Goal: Transaction & Acquisition: Purchase product/service

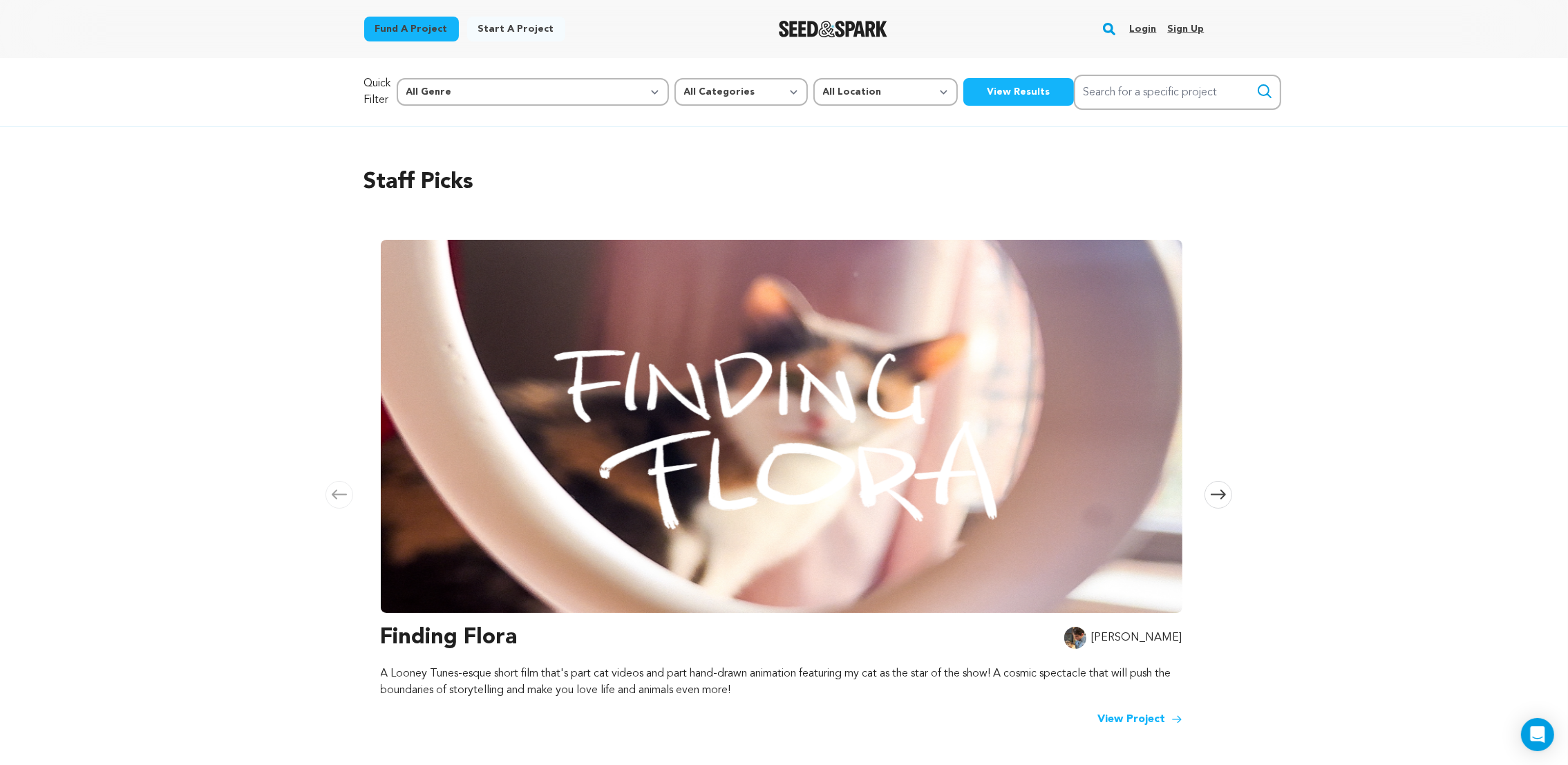
click at [1141, 23] on link "Login" at bounding box center [1142, 28] width 27 height 22
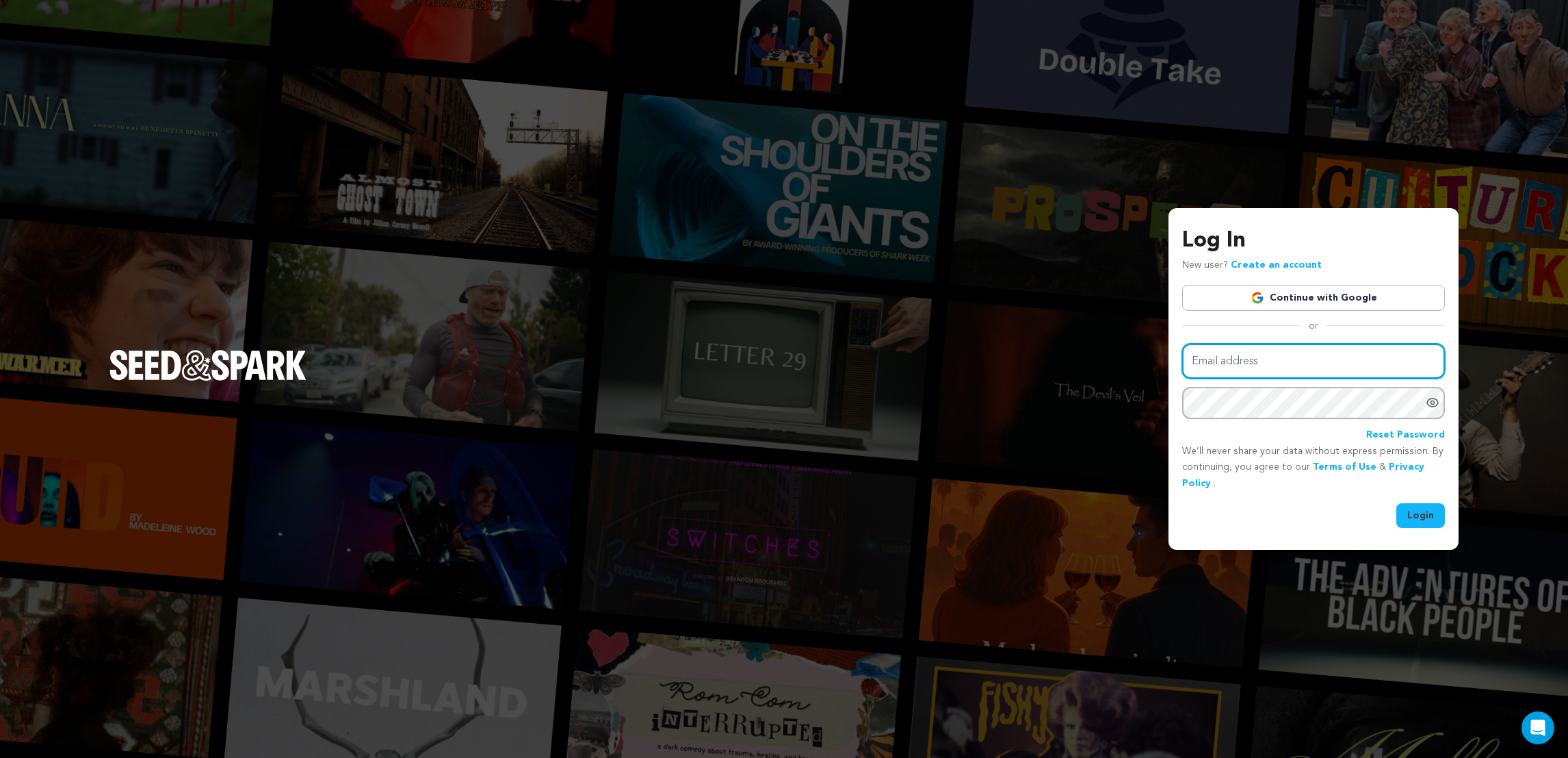
click at [1228, 365] on input "Email address" at bounding box center [1313, 361] width 262 height 35
type input "lianataiapa@yahoo.com.au"
click at [1430, 526] on button "Login" at bounding box center [1421, 515] width 49 height 25
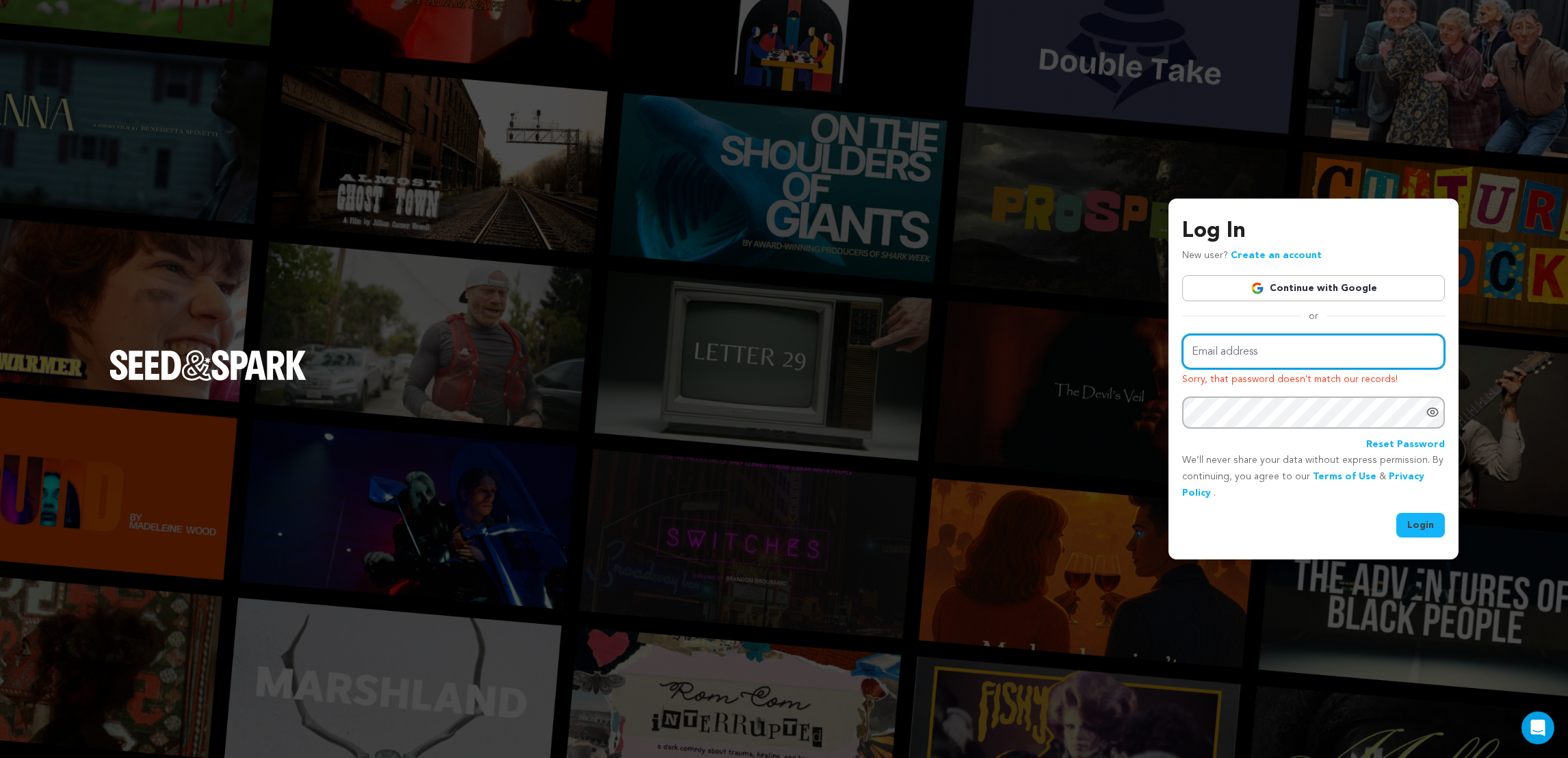
drag, startPoint x: 1309, startPoint y: 369, endPoint x: 1312, endPoint y: 359, distance: 10.4
click at [1309, 365] on input "Email address" at bounding box center [1313, 351] width 262 height 35
type input "info@lionessfilmproductions.com.au"
click at [1428, 525] on button "Login" at bounding box center [1421, 525] width 49 height 25
click at [1267, 360] on input "Email address" at bounding box center [1313, 351] width 262 height 35
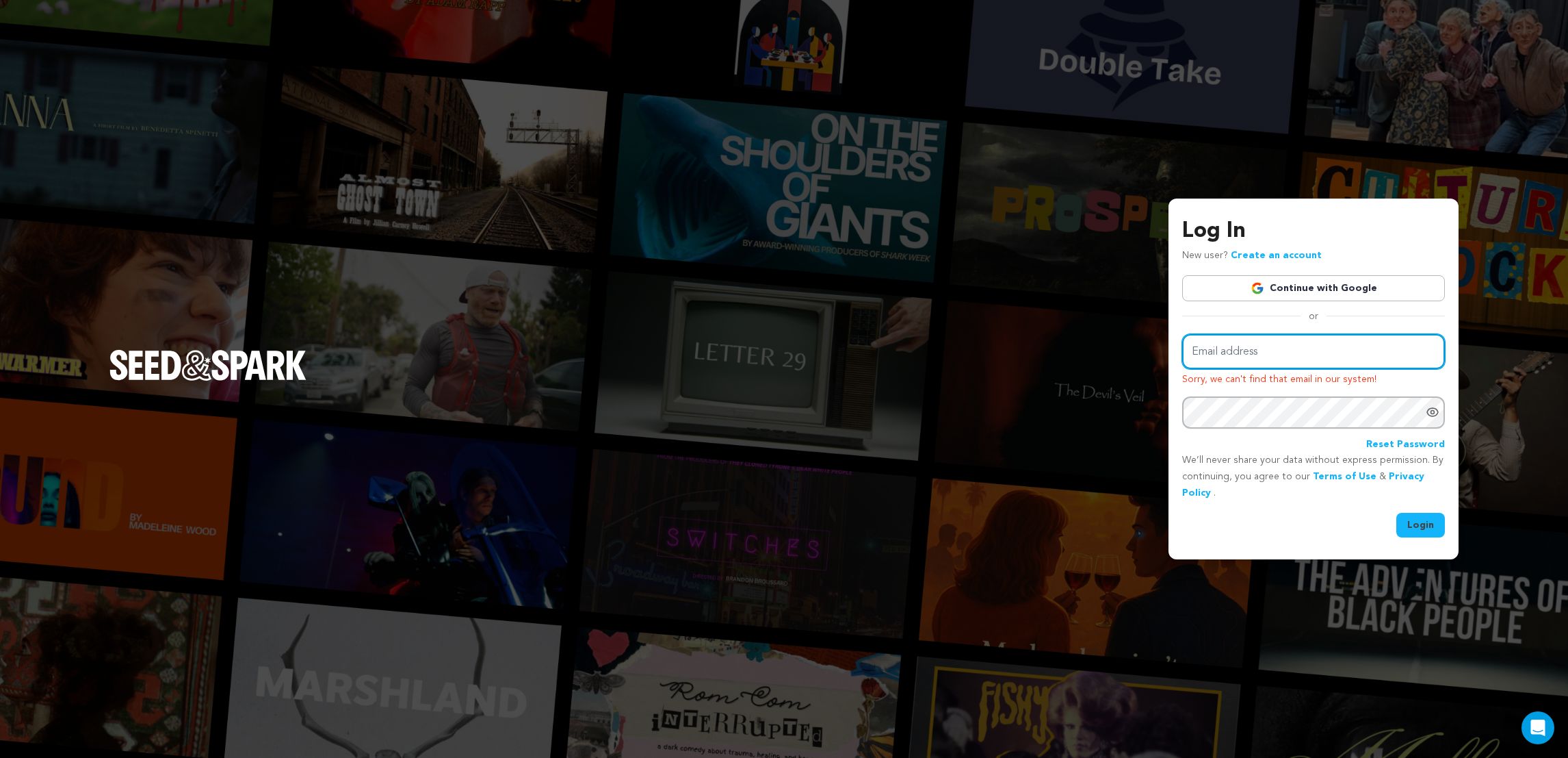
type input "[EMAIL_ADDRESS][DOMAIN_NAME]"
drag, startPoint x: 1406, startPoint y: 350, endPoint x: 1066, endPoint y: 312, distance: 342.1
click at [1066, 312] on div "Log In New user? Create an account Continue with Google or Email address info@l…" at bounding box center [784, 379] width 1568 height 758
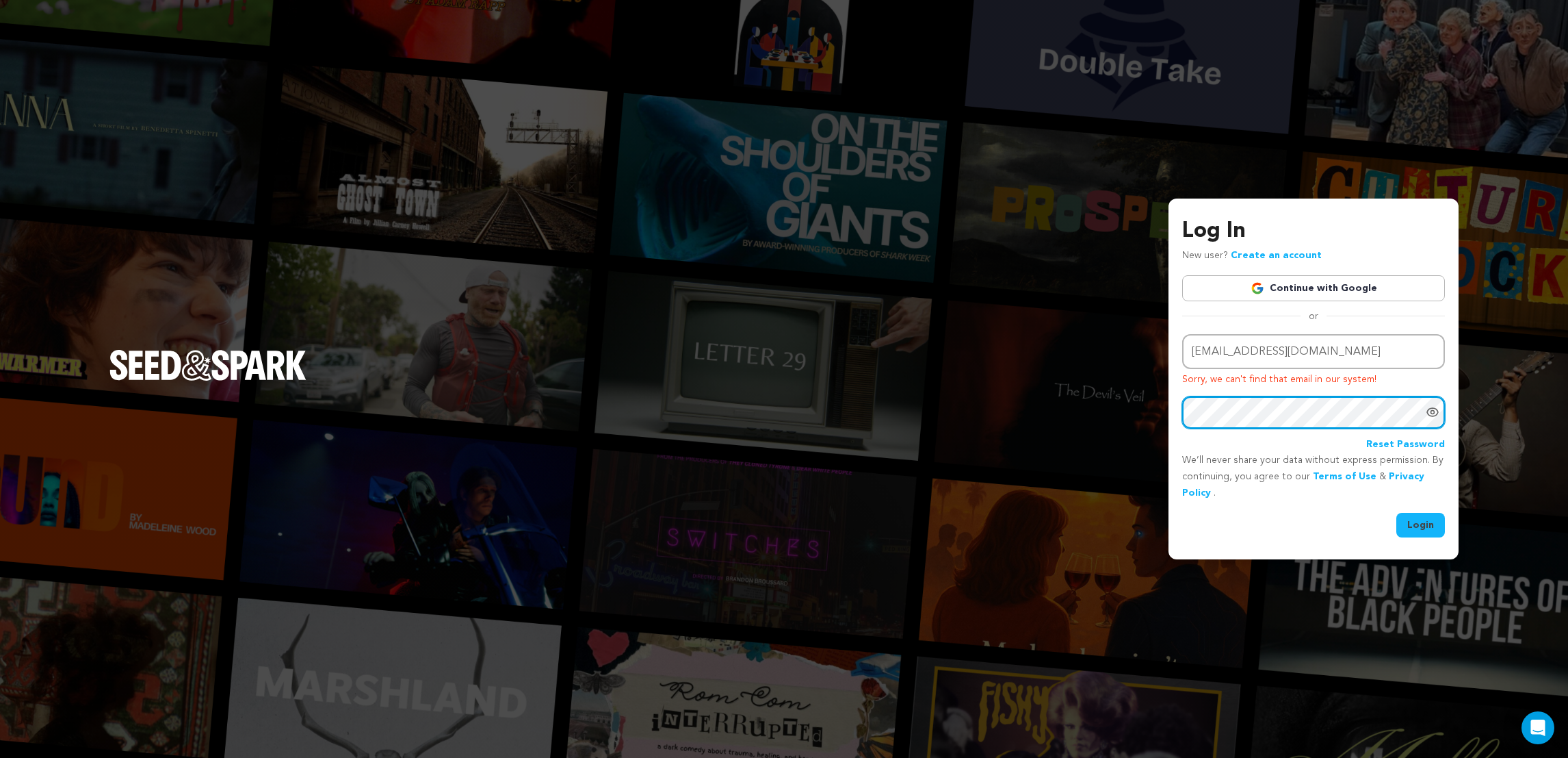
click at [1397, 513] on button "Login" at bounding box center [1421, 525] width 49 height 25
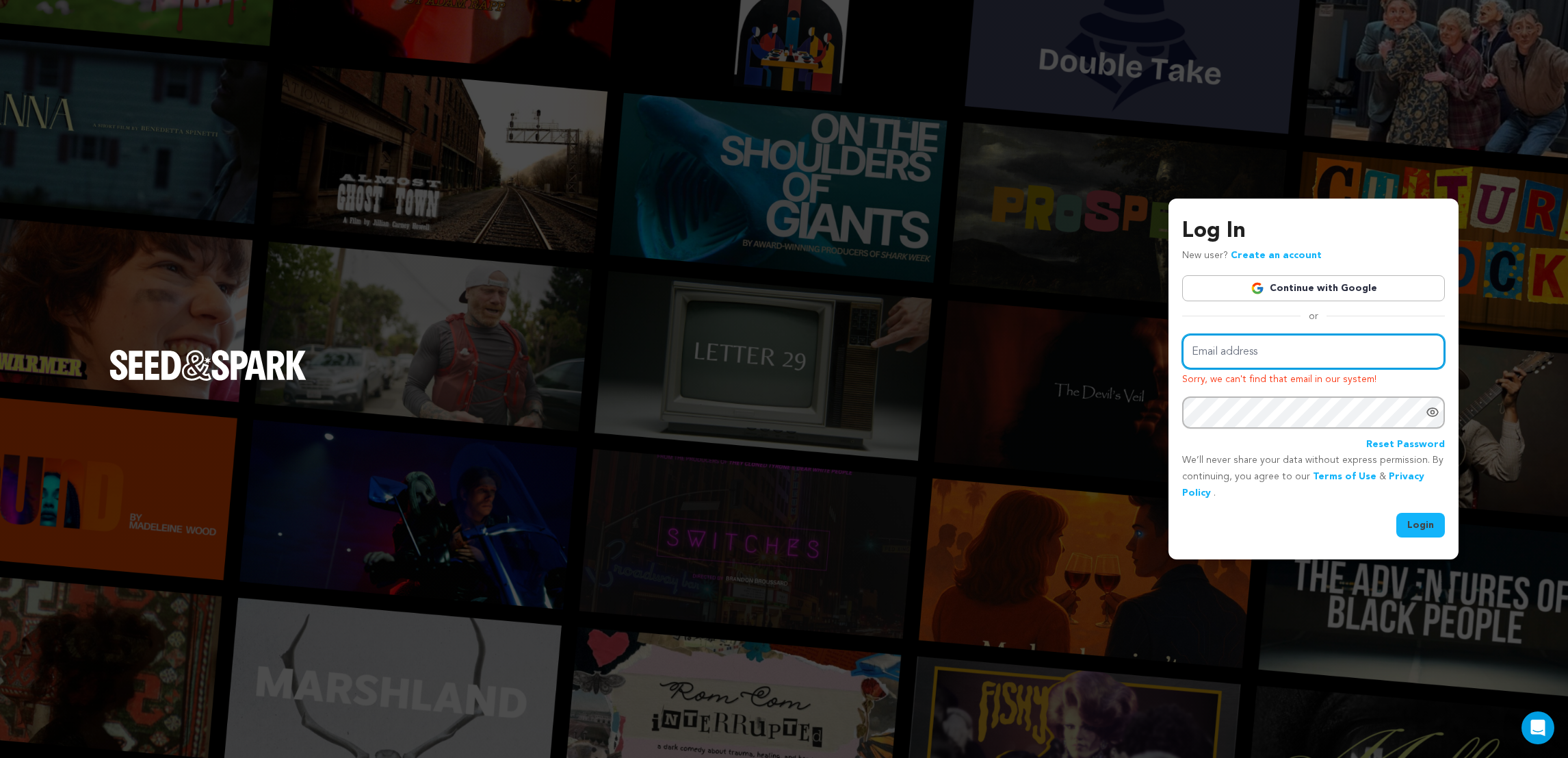
click at [1283, 365] on input "Email address" at bounding box center [1313, 351] width 262 height 35
type input "lianataiapa@yahoo.com.au"
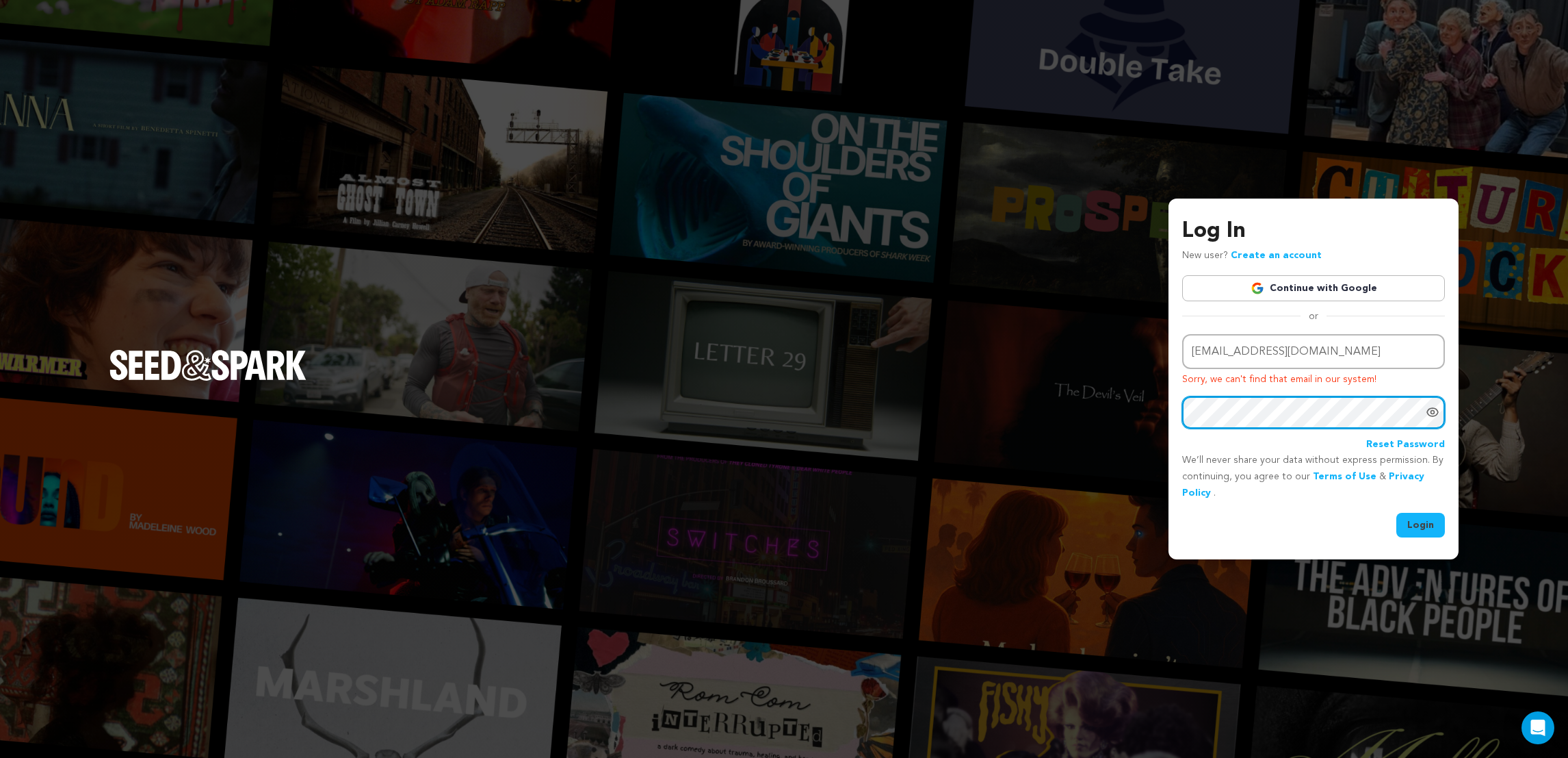
click at [1397, 513] on button "Login" at bounding box center [1421, 525] width 49 height 25
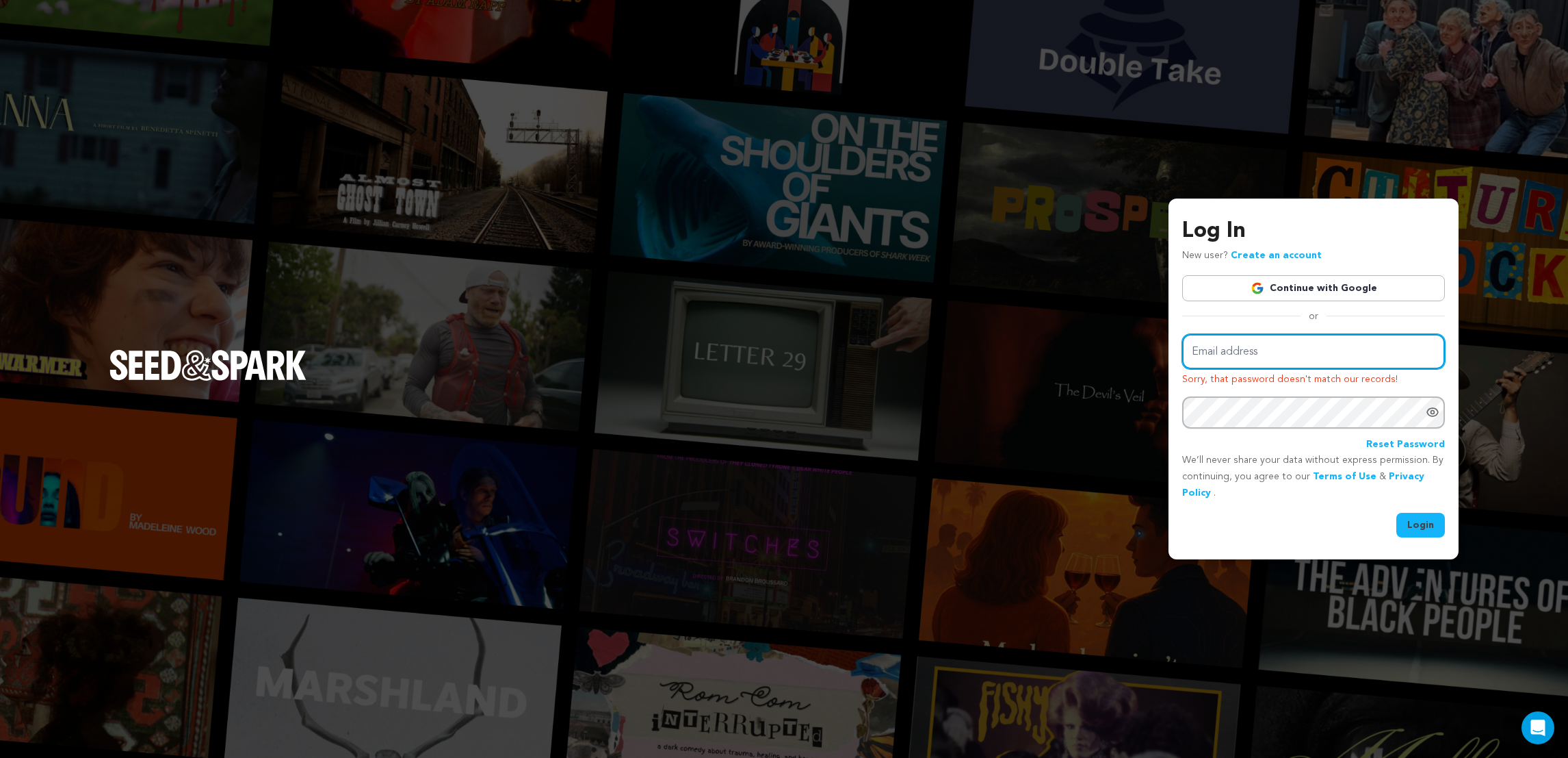
click at [1311, 341] on input "Email address" at bounding box center [1313, 351] width 262 height 35
type input "lianataiapa@yahoo.com.au"
click at [1427, 526] on button "Login" at bounding box center [1421, 525] width 49 height 25
click at [1294, 357] on input "Email address" at bounding box center [1313, 351] width 262 height 35
type input "[EMAIL_ADDRESS][DOMAIN_NAME]"
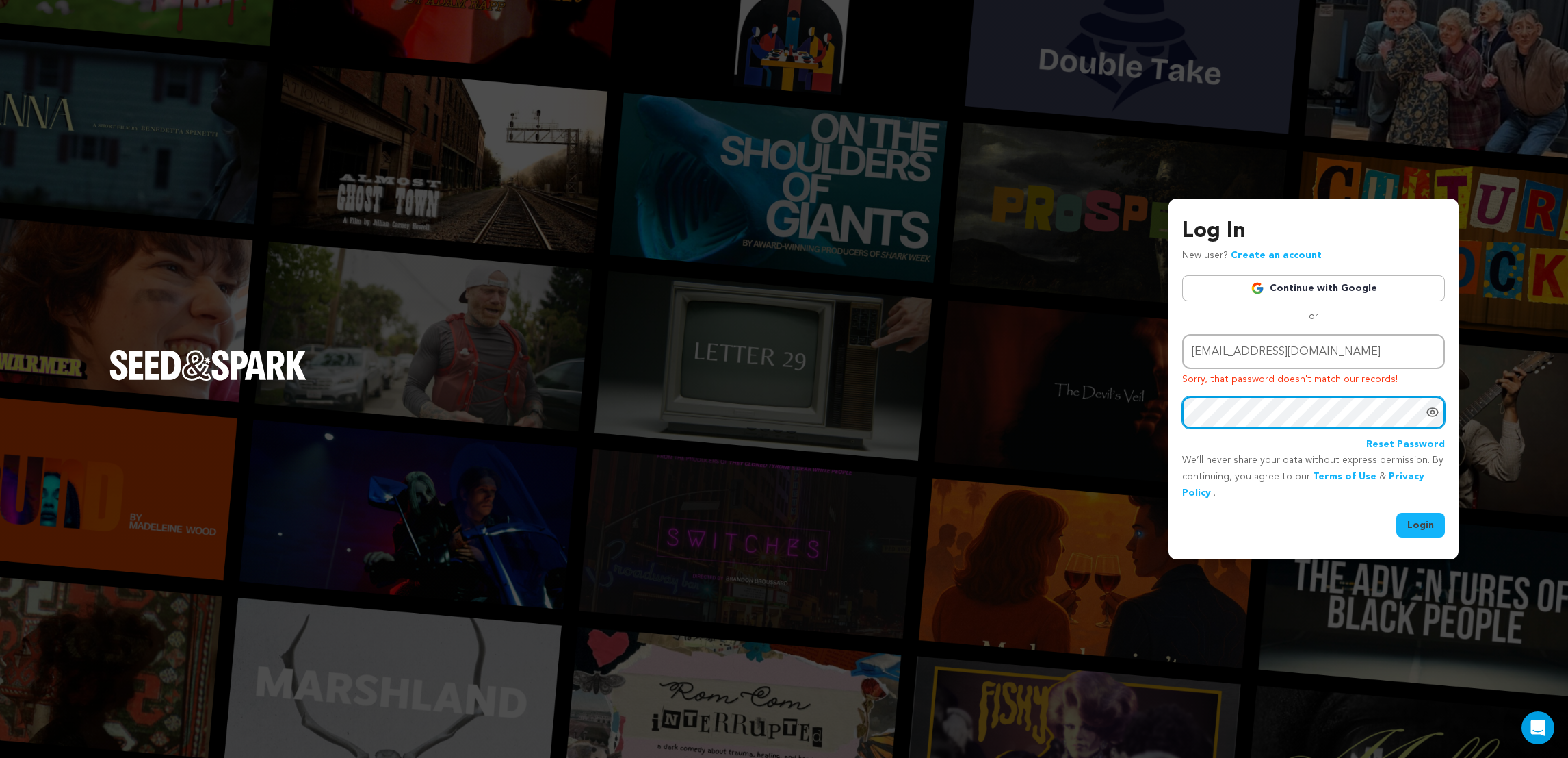
click at [1126, 384] on div "Log In New user? Create an account Continue with Google or Email address [EMAIL…" at bounding box center [784, 379] width 1568 height 758
click at [1413, 529] on button "Login" at bounding box center [1421, 525] width 49 height 25
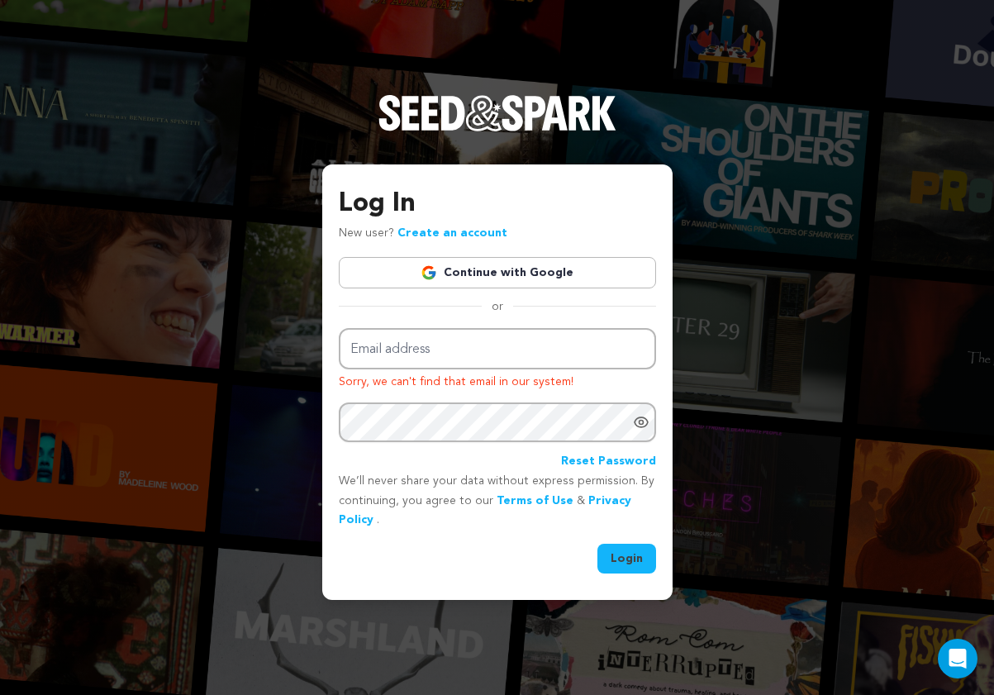
click at [524, 327] on div "Log In New user? Create an account Continue with Google or Email address Sorry,…" at bounding box center [497, 378] width 317 height 389
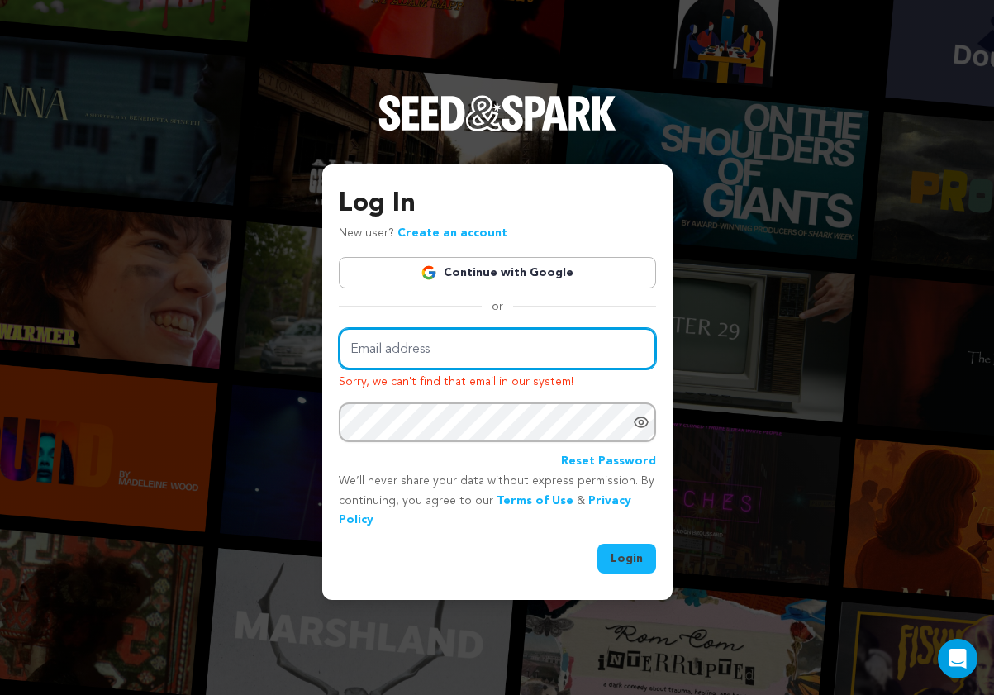
click at [536, 350] on input "Email address" at bounding box center [497, 349] width 317 height 42
type input "lianataiapa@yahoo.com.au"
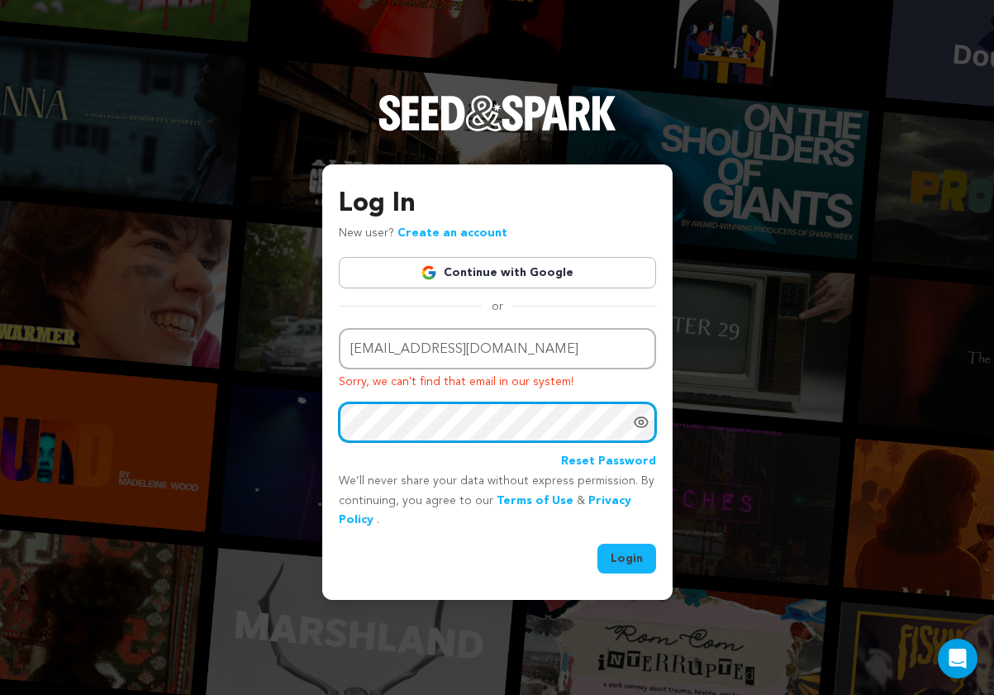
click at [598, 544] on button "Login" at bounding box center [627, 559] width 59 height 30
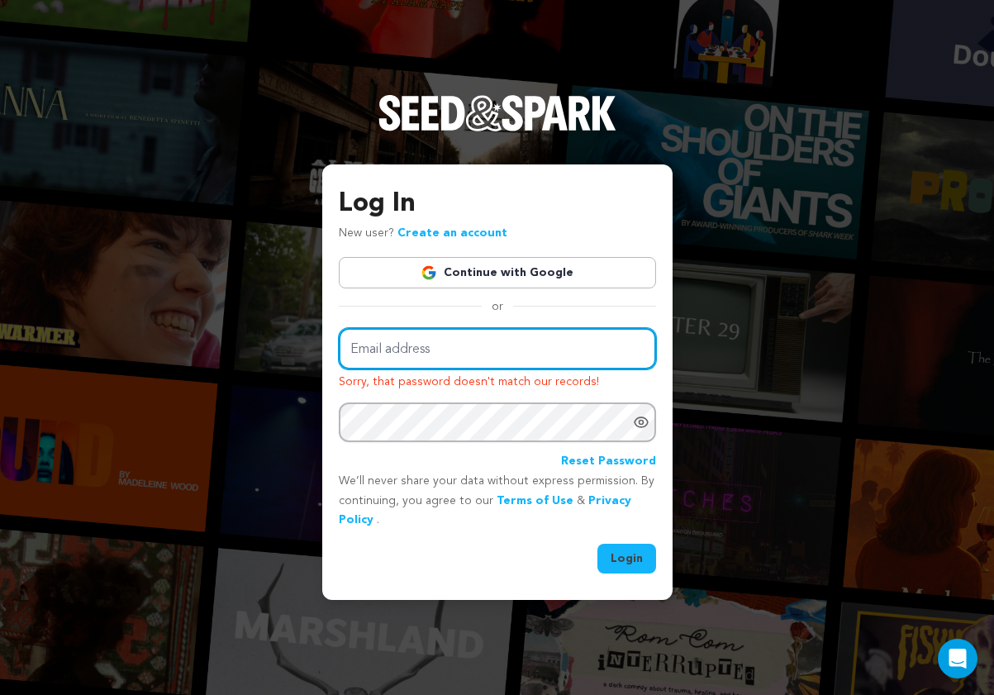
click at [477, 362] on input "Email address" at bounding box center [497, 349] width 317 height 42
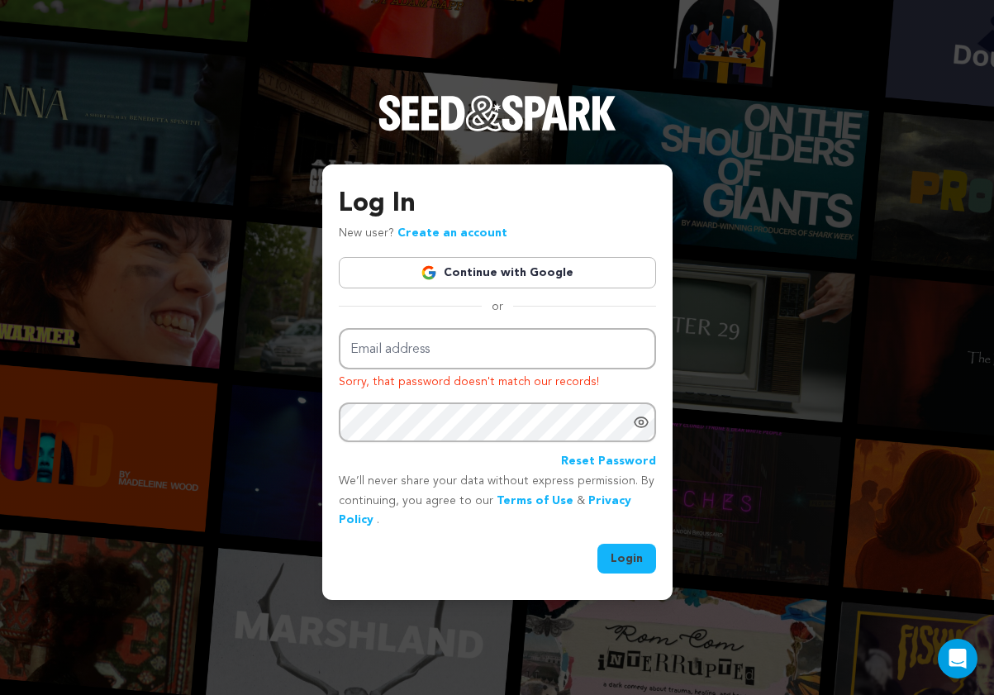
click at [373, 268] on link "Continue with Google" at bounding box center [497, 272] width 317 height 31
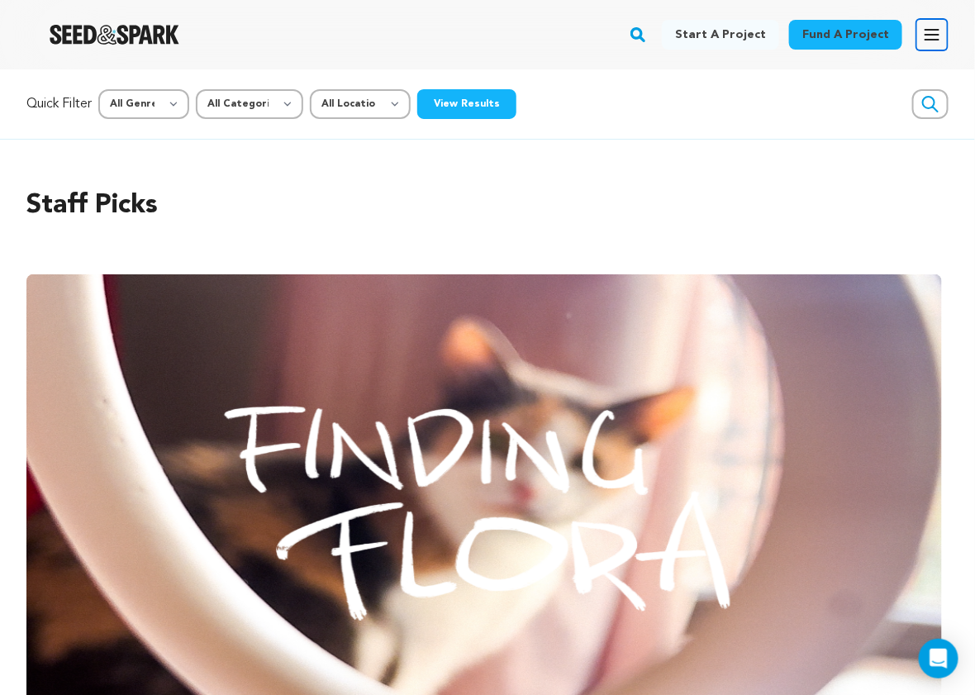
click at [926, 28] on icon "button" at bounding box center [932, 35] width 20 height 20
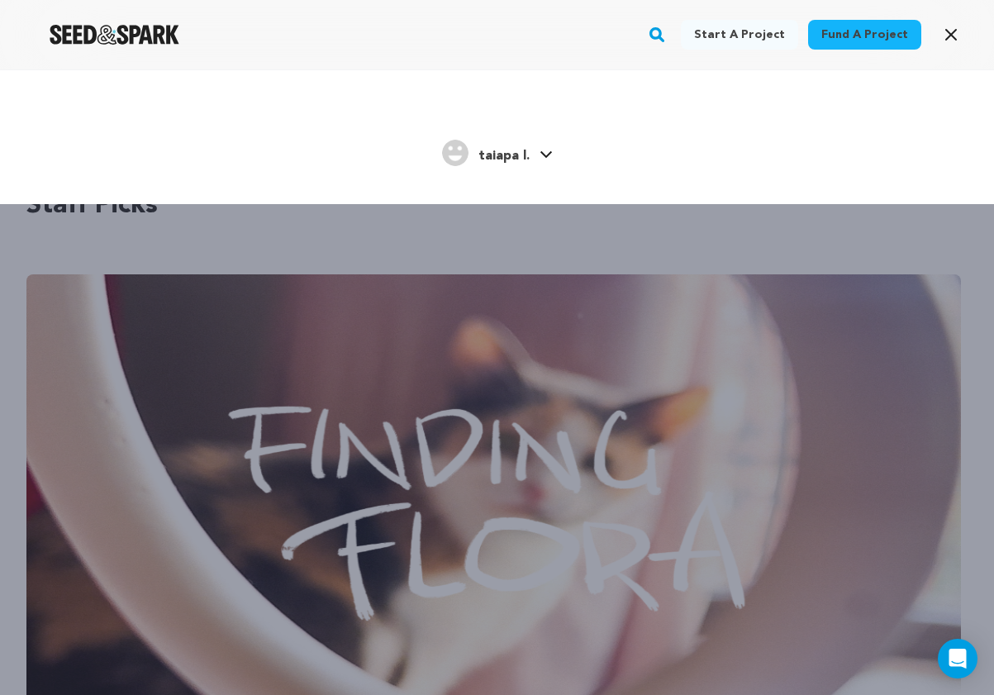
click at [540, 154] on icon at bounding box center [546, 154] width 13 height 8
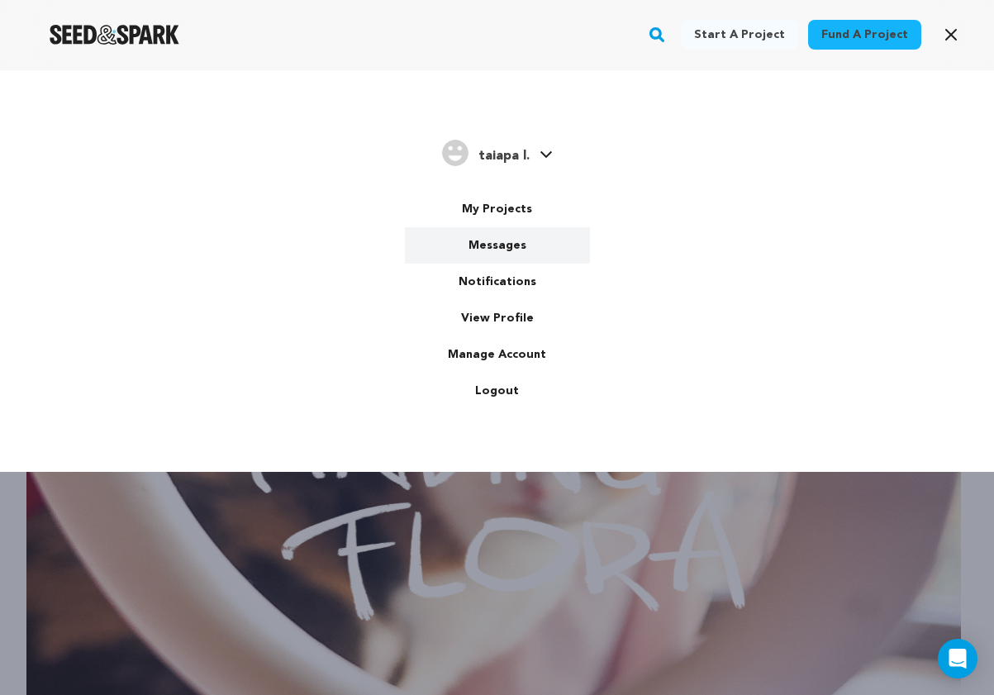
click at [513, 246] on link "Messages" at bounding box center [497, 245] width 185 height 36
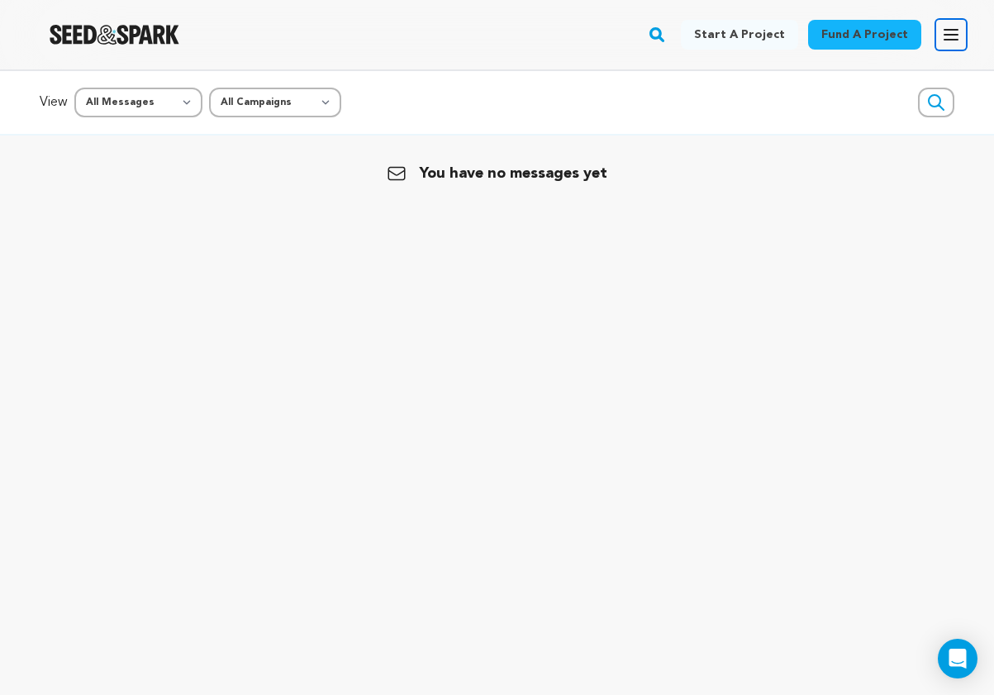
click at [947, 38] on icon "button" at bounding box center [951, 35] width 20 height 20
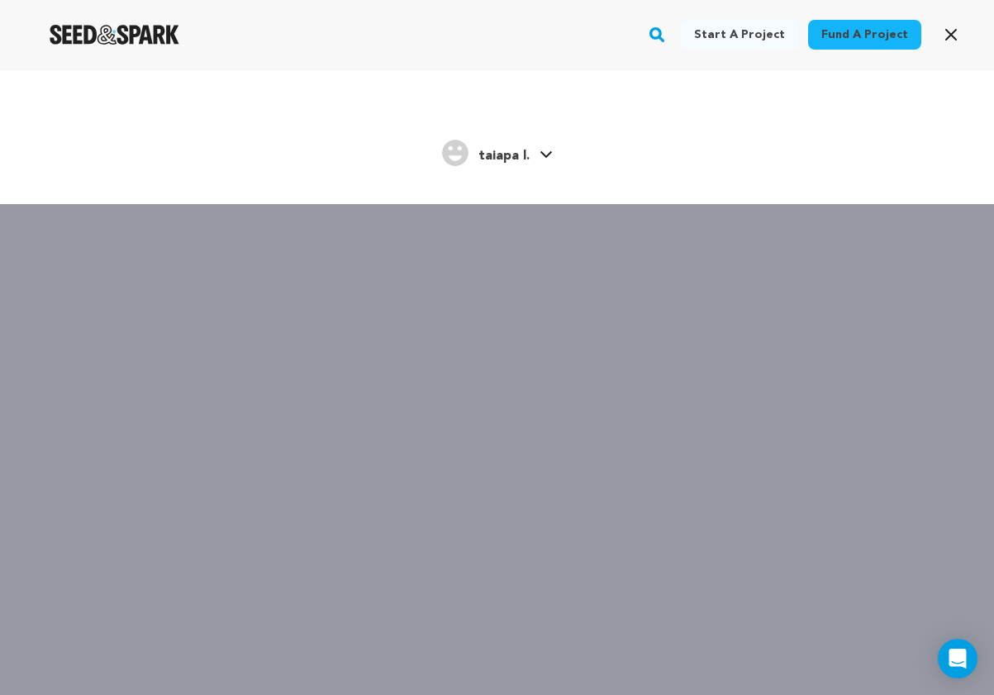
click at [493, 154] on span "taiapa l." at bounding box center [504, 156] width 51 height 13
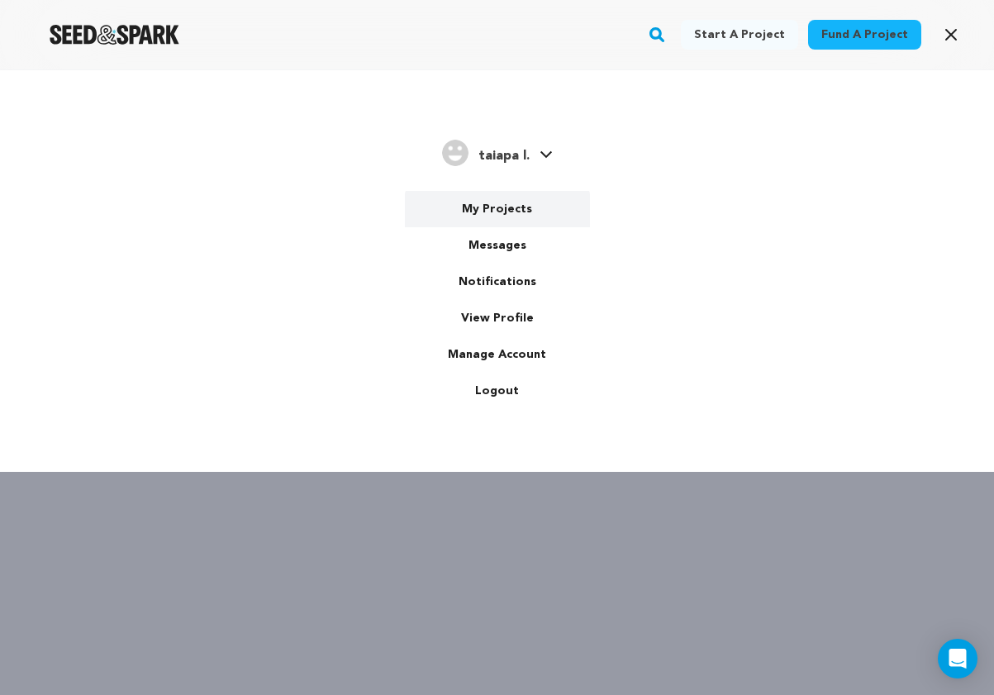
click at [503, 203] on link "My Projects" at bounding box center [497, 209] width 185 height 36
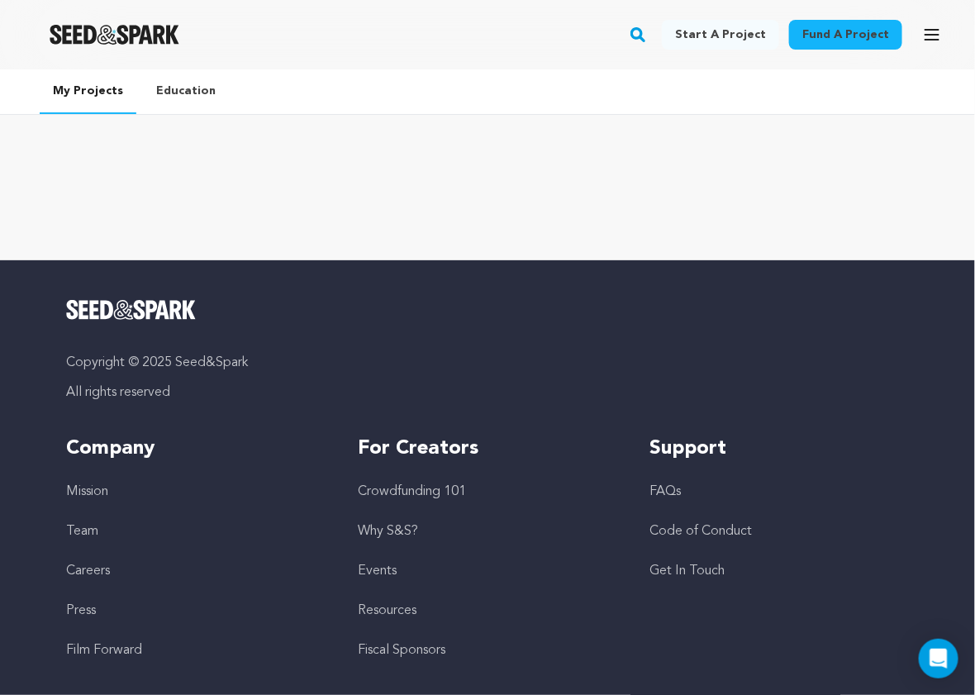
click at [152, 87] on link "Education" at bounding box center [186, 90] width 86 height 43
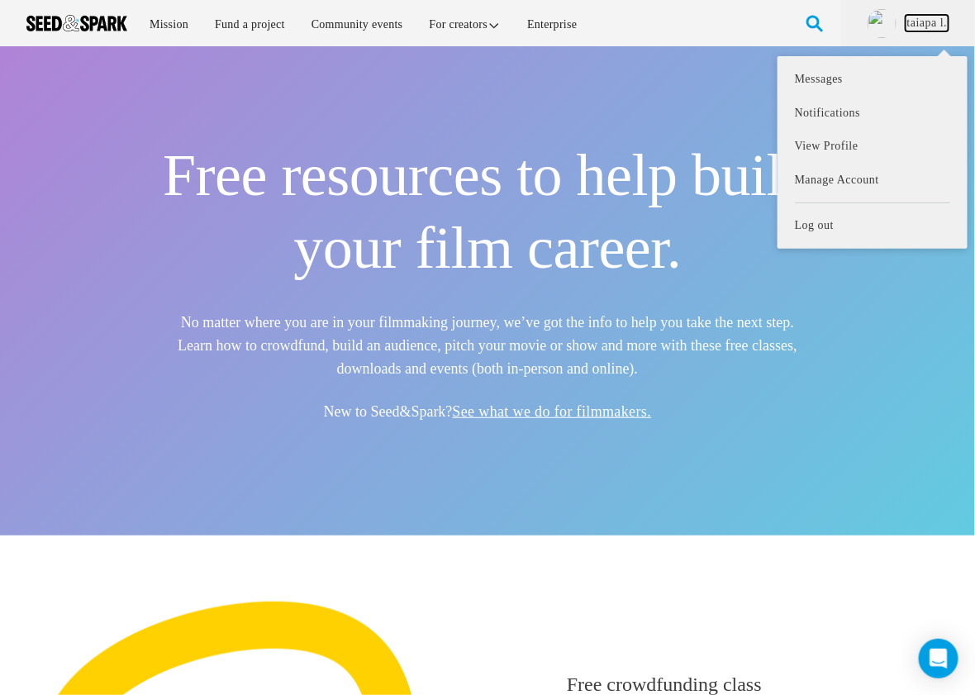
click at [913, 17] on link "taiapa l." at bounding box center [927, 23] width 43 height 17
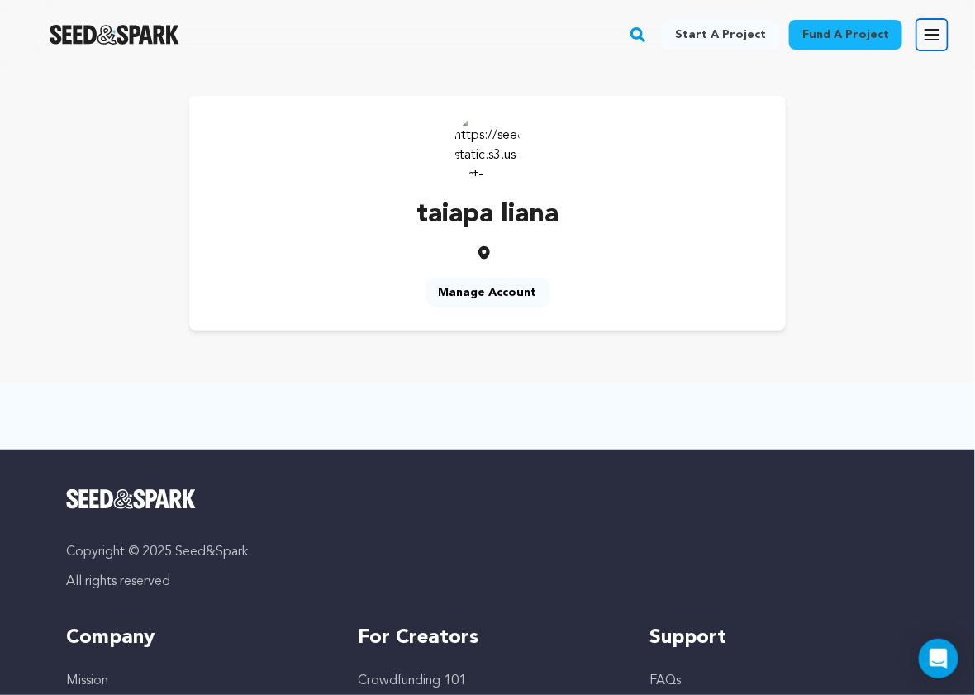
click at [920, 40] on button "Open main menu" at bounding box center [932, 34] width 33 height 33
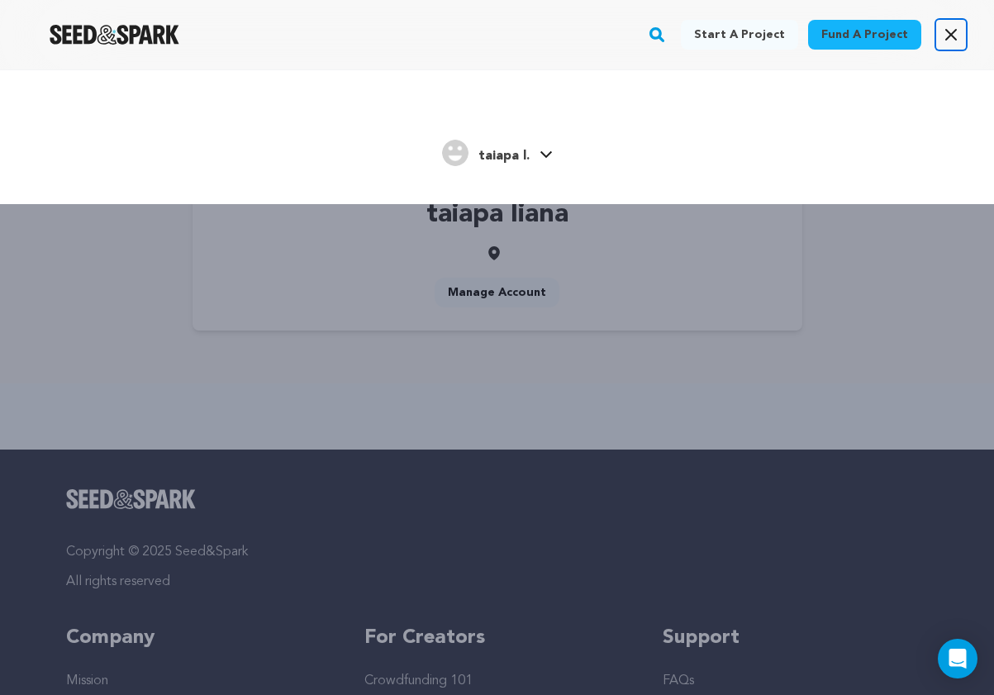
click at [955, 38] on icon "button" at bounding box center [951, 35] width 10 height 10
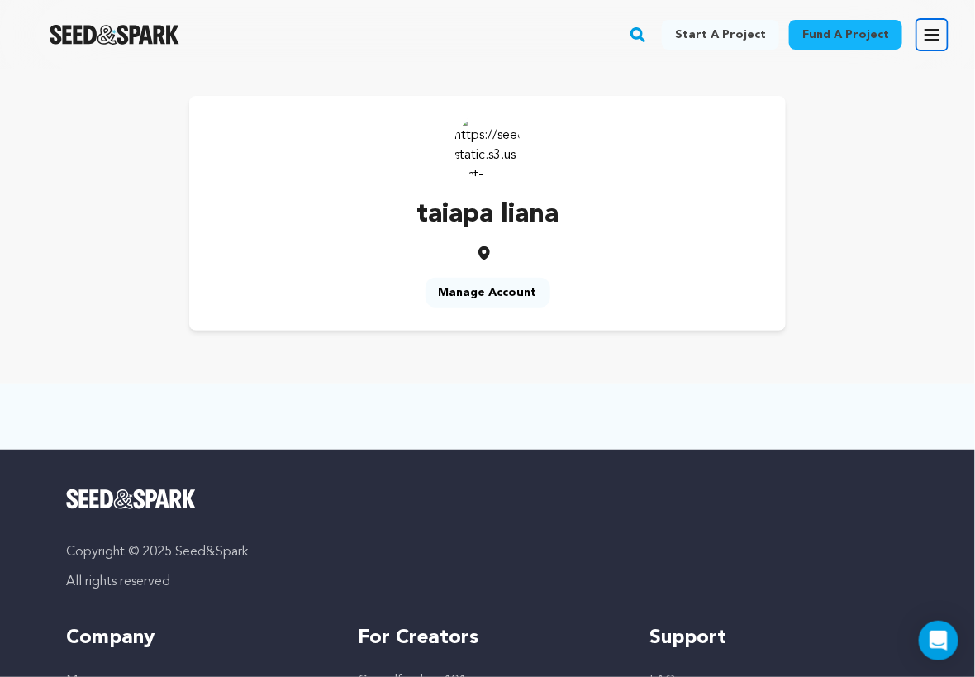
click at [937, 37] on icon "button" at bounding box center [932, 35] width 20 height 20
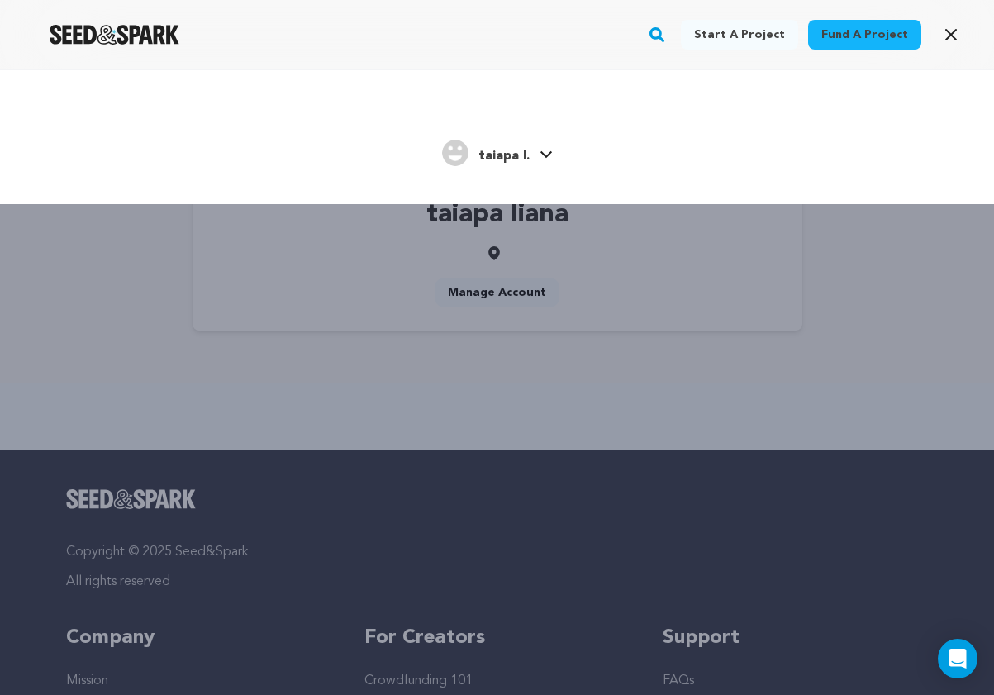
click at [548, 150] on icon at bounding box center [546, 154] width 13 height 8
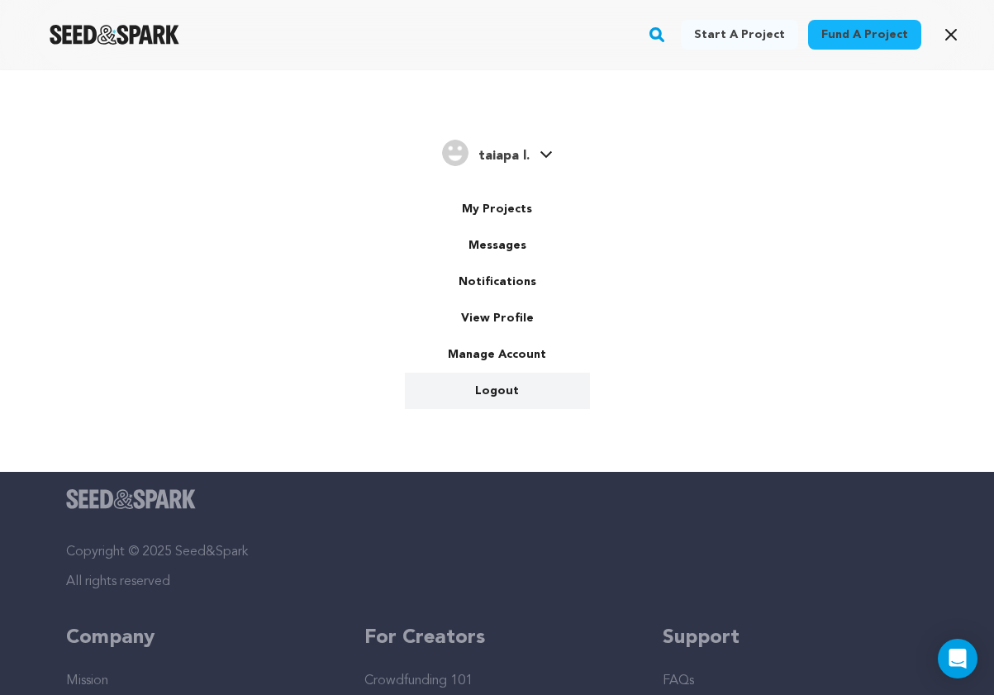
click at [484, 390] on link "Logout" at bounding box center [497, 391] width 185 height 36
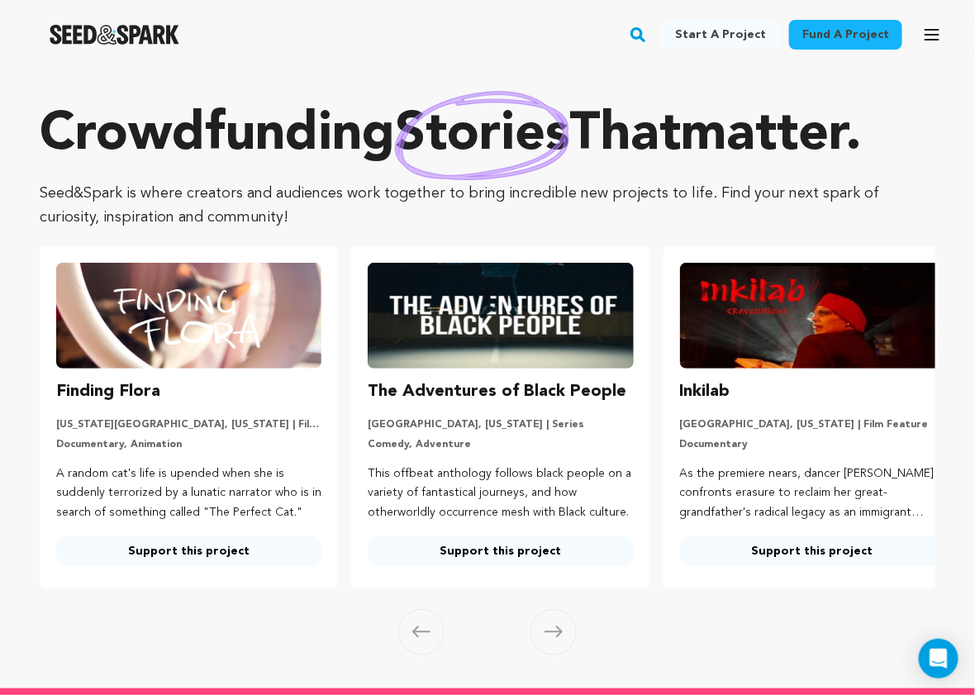
click at [648, 33] on rect "button" at bounding box center [638, 35] width 20 height 20
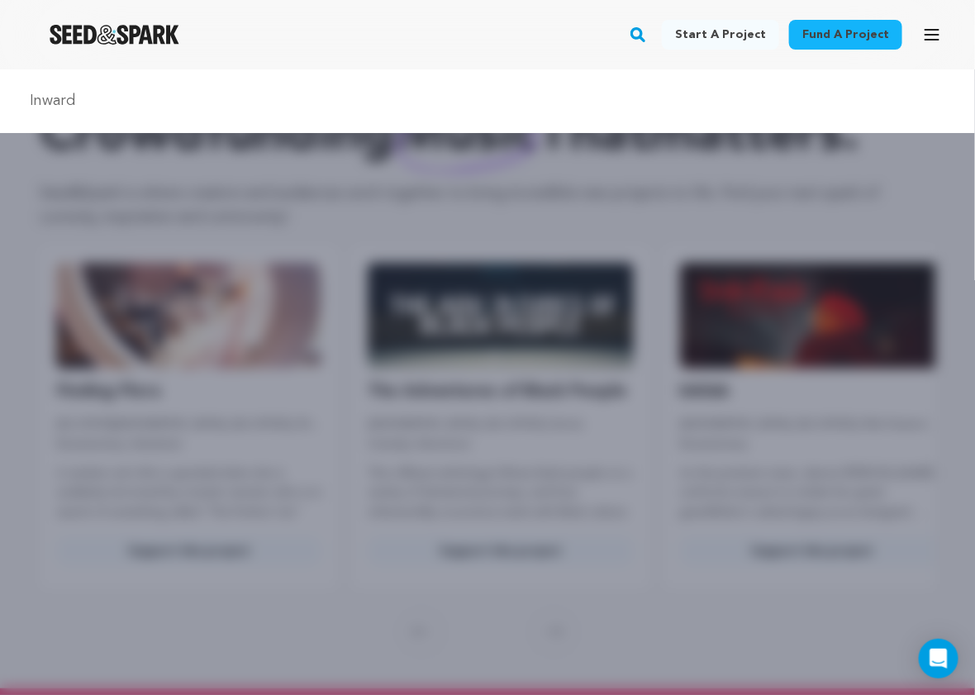
type input "inward"
click at [627, 98] on input "inward" at bounding box center [488, 101] width 936 height 24
click at [751, 254] on div "inward" at bounding box center [487, 416] width 975 height 695
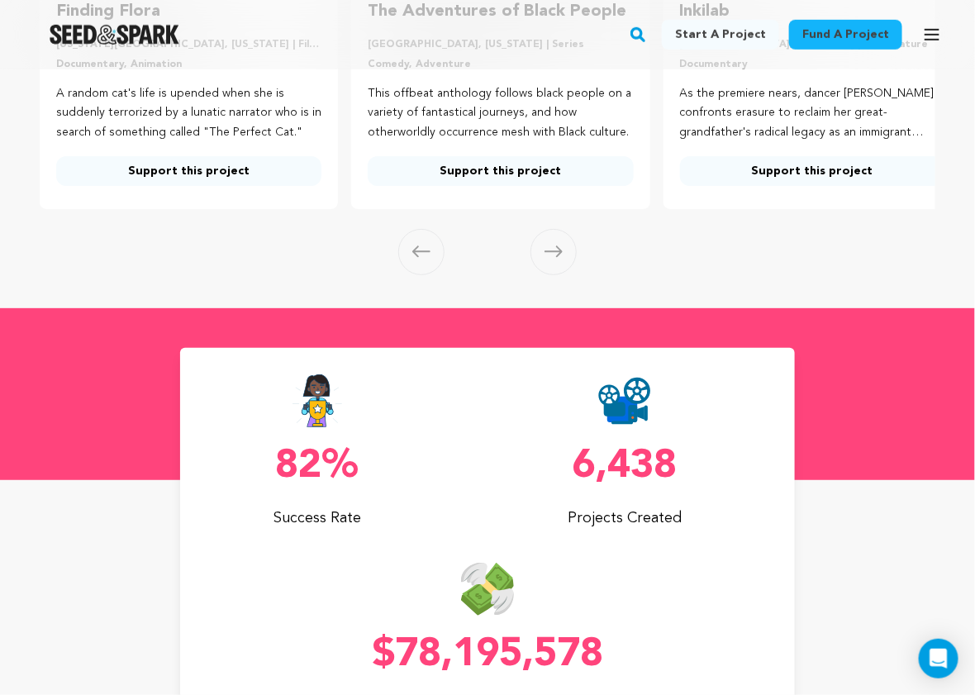
scroll to position [57, 0]
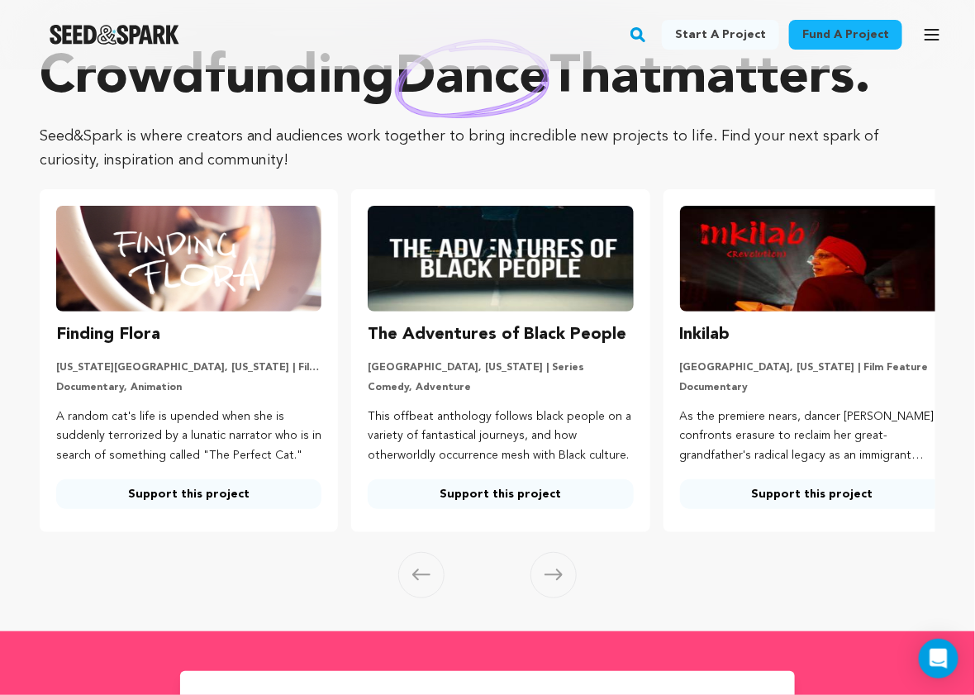
click at [642, 25] on div "Fund a project Start a project Search Login Sign up Start a project Fund a proj…" at bounding box center [474, 34] width 949 height 43
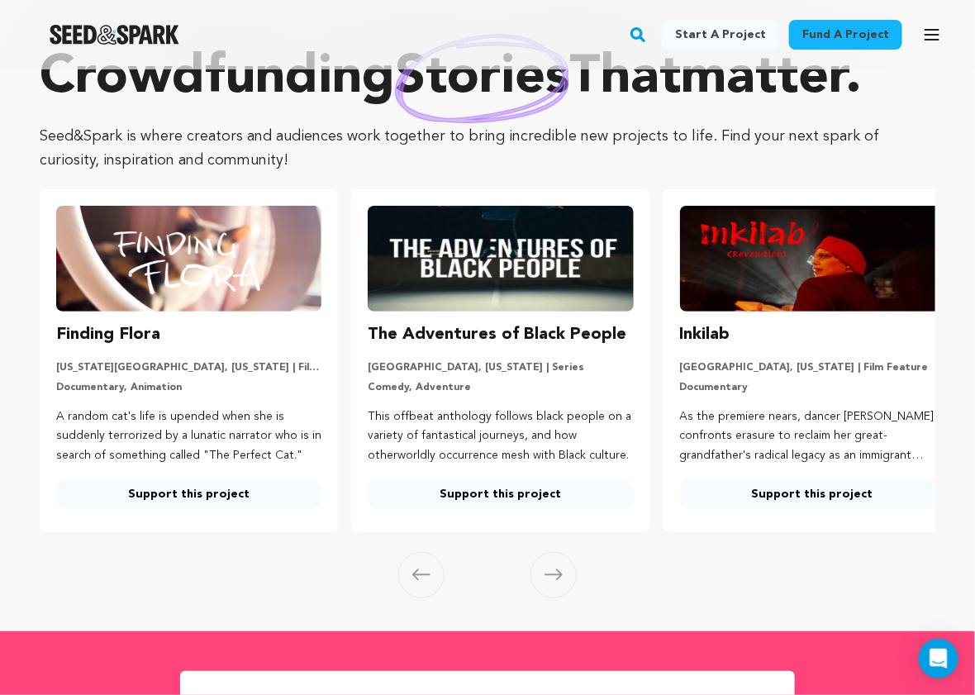
click at [645, 35] on rect "button" at bounding box center [638, 35] width 20 height 20
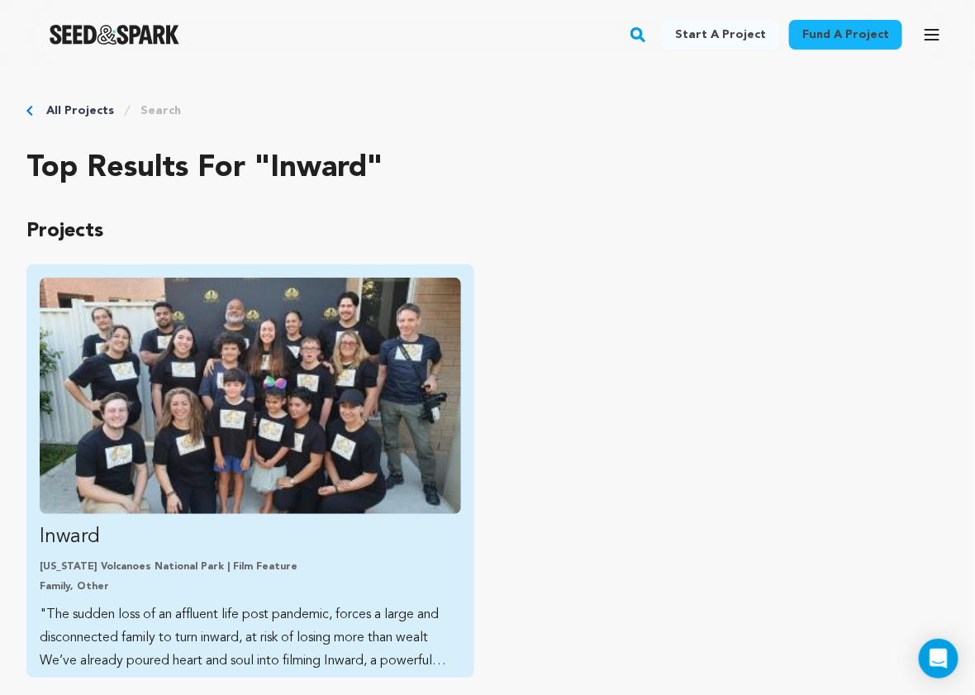
scroll to position [372, 0]
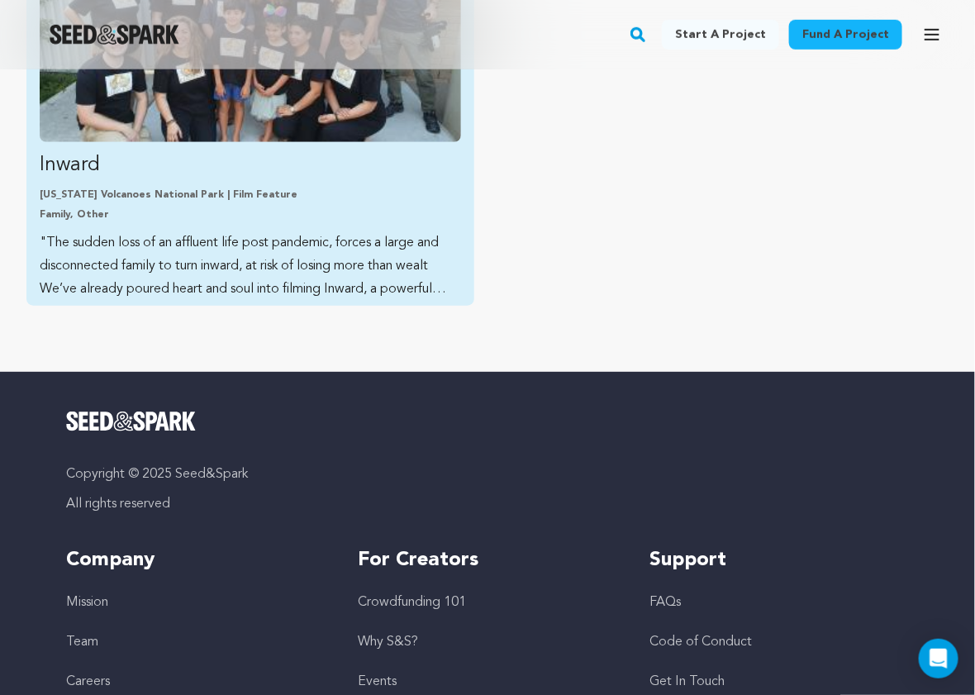
click at [308, 275] on p ""The sudden loss of an affluent life post pandemic, forces a large and disconne…" at bounding box center [250, 265] width 421 height 69
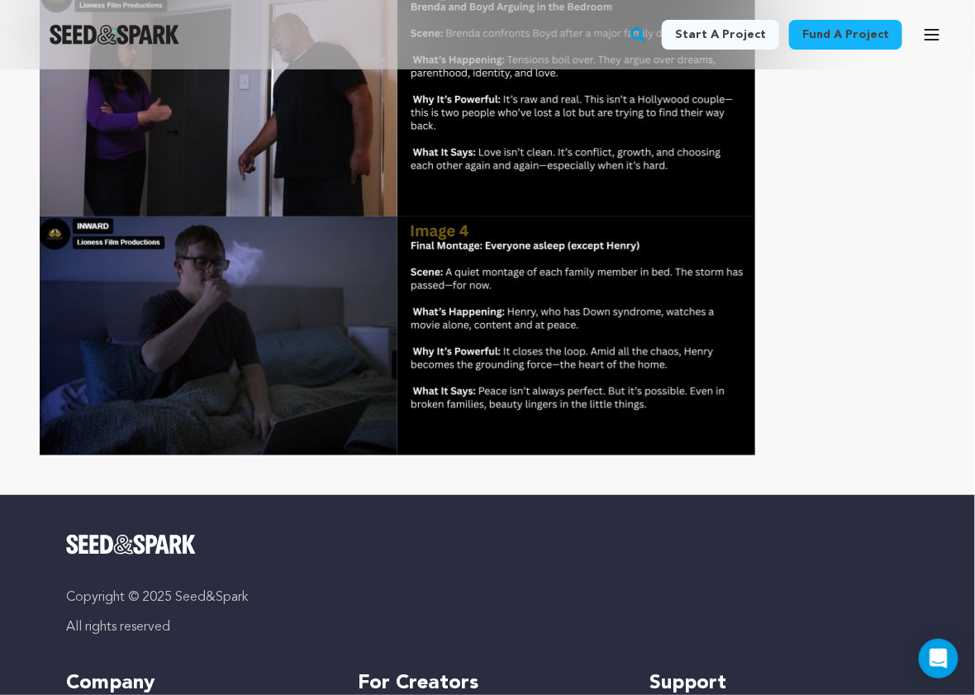
scroll to position [5753, 0]
